Goal: Task Accomplishment & Management: Use online tool/utility

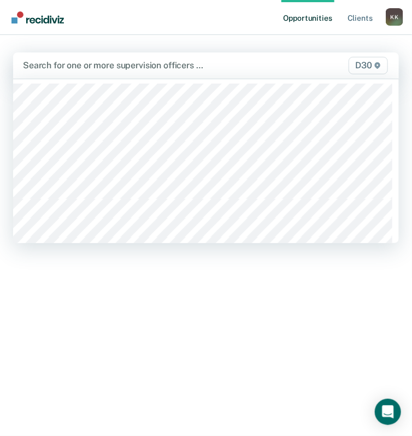
click at [137, 66] on div at bounding box center [151, 65] width 256 height 13
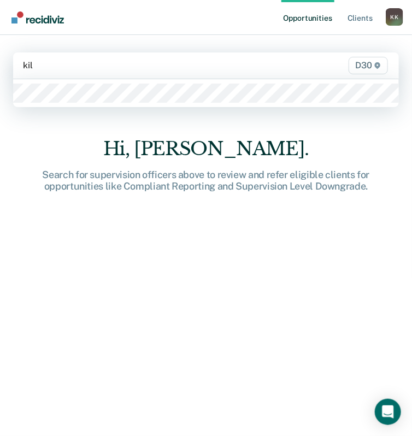
type input "kils"
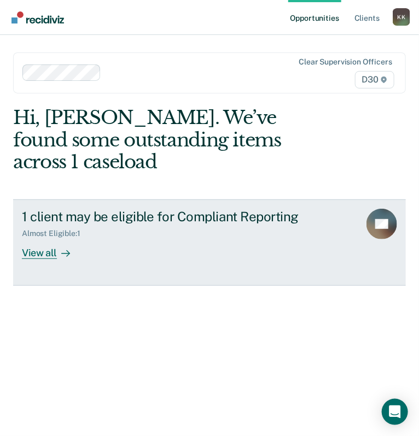
click at [183, 209] on div "1 client may be eligible for Compliant Reporting" at bounding box center [186, 217] width 329 height 16
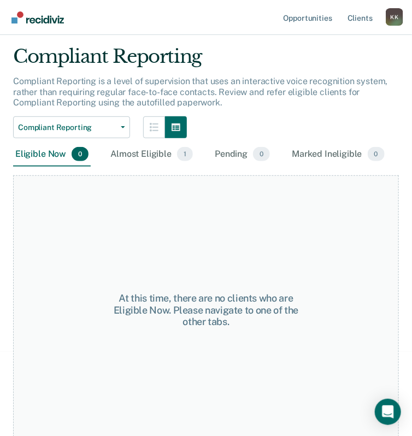
scroll to position [87, 0]
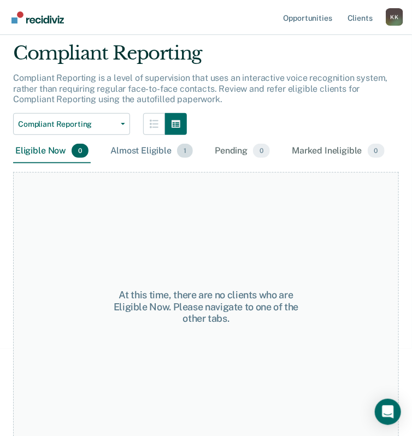
click at [173, 155] on div "Almost Eligible 1" at bounding box center [151, 151] width 87 height 24
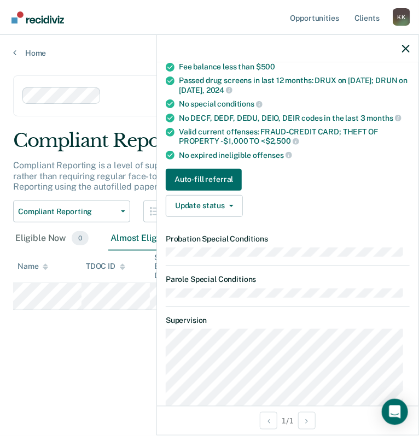
scroll to position [175, 0]
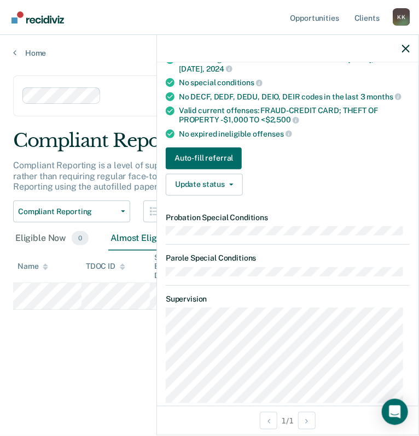
drag, startPoint x: 278, startPoint y: 231, endPoint x: 282, endPoint y: 260, distance: 29.3
click at [282, 260] on dl "Probation Special Conditions Parole Special Conditions" at bounding box center [288, 244] width 244 height 63
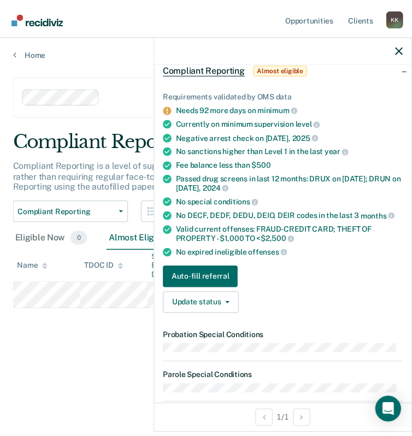
scroll to position [0, 0]
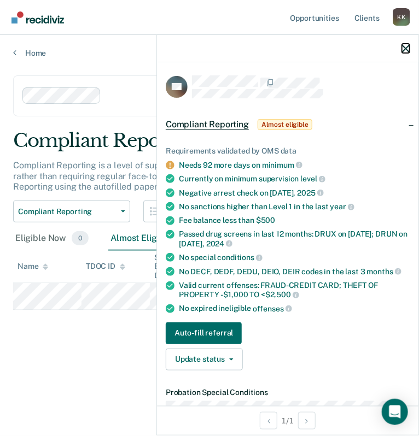
click at [404, 48] on icon "button" at bounding box center [406, 49] width 8 height 8
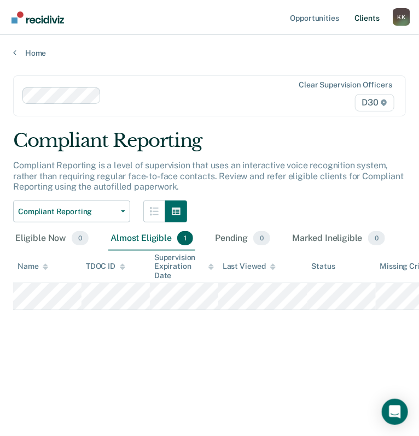
click at [358, 16] on link "Client s" at bounding box center [367, 17] width 30 height 35
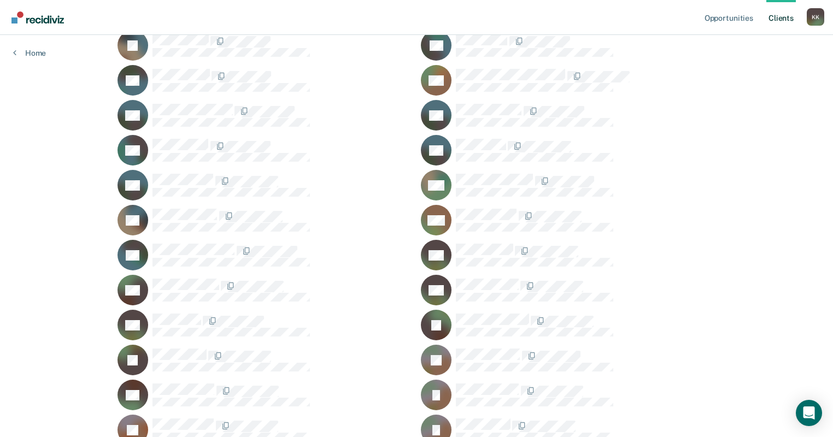
scroll to position [525, 0]
